Goal: Task Accomplishment & Management: Manage account settings

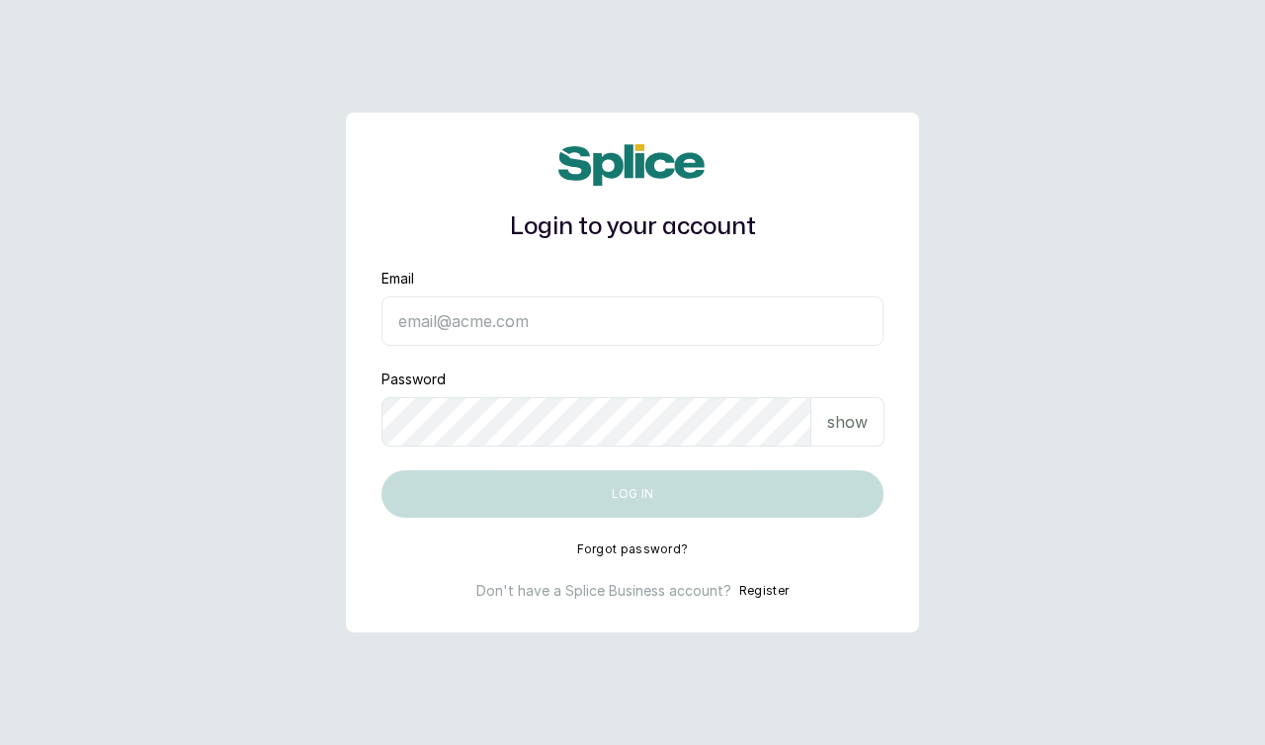
click at [617, 319] on input "Email" at bounding box center [632, 320] width 502 height 49
type input "jhayssencestudios@gmail.com"
click at [381, 470] on button "Log in" at bounding box center [632, 493] width 502 height 47
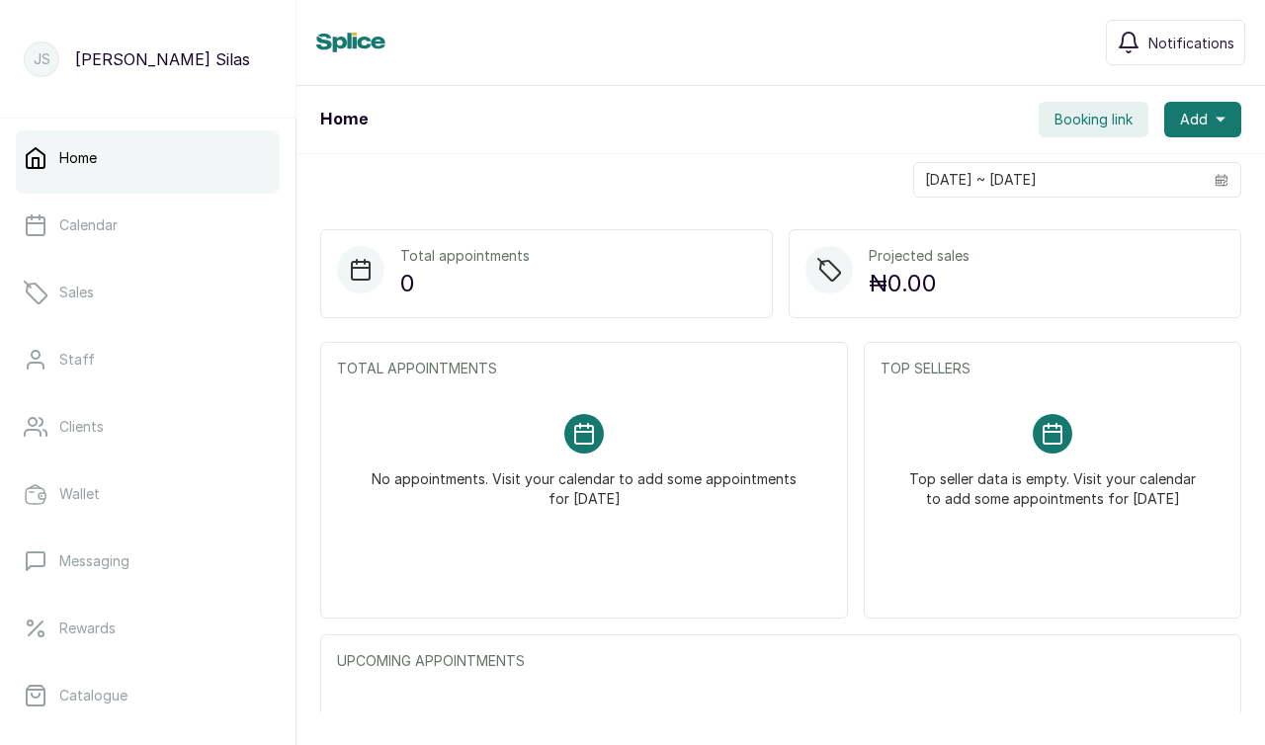
click at [46, 65] on p "JS" at bounding box center [42, 59] width 17 height 20
click at [101, 66] on p "[PERSON_NAME]" at bounding box center [162, 59] width 175 height 24
click at [71, 167] on p "Home" at bounding box center [78, 158] width 38 height 20
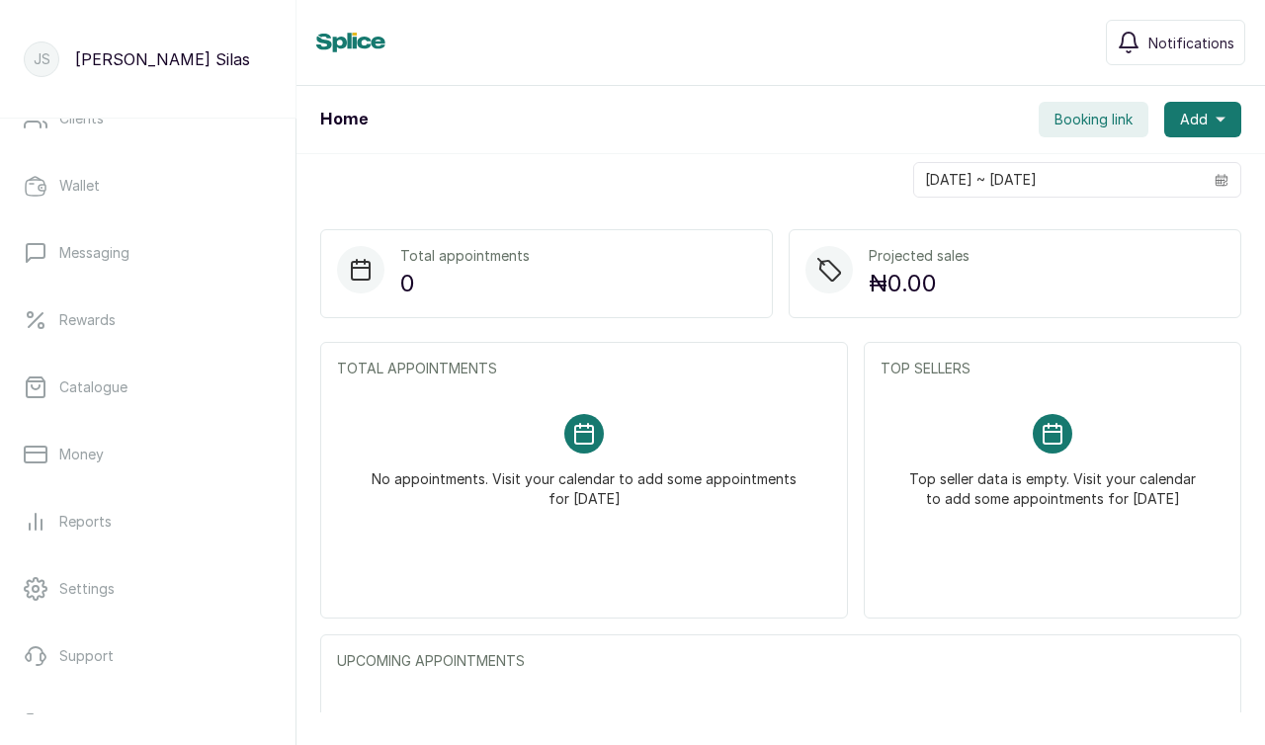
scroll to position [304, 0]
click at [71, 611] on link "Settings" at bounding box center [148, 592] width 264 height 55
